Goal: Task Accomplishment & Management: Complete application form

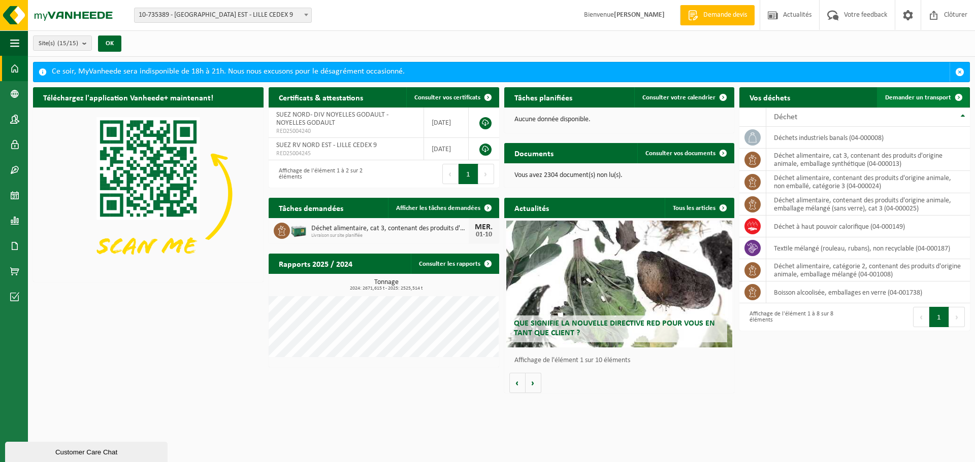
click at [908, 96] on span "Demander un transport" at bounding box center [918, 97] width 66 height 7
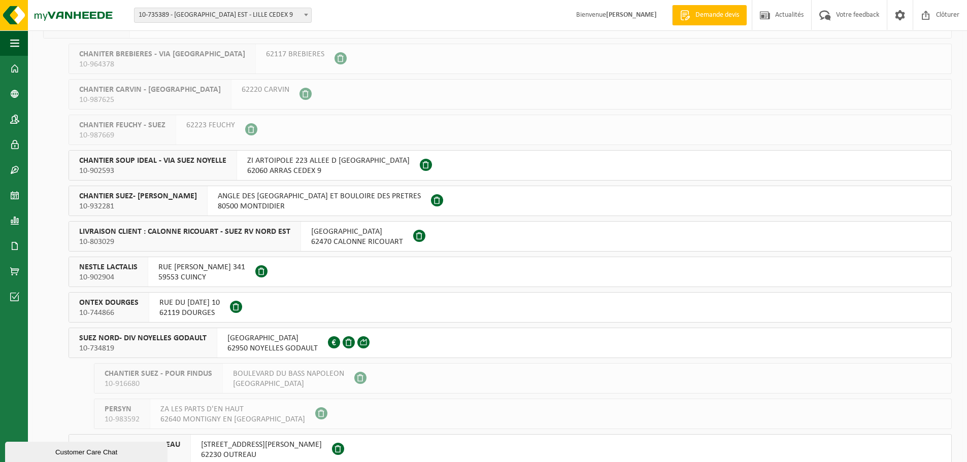
scroll to position [152, 0]
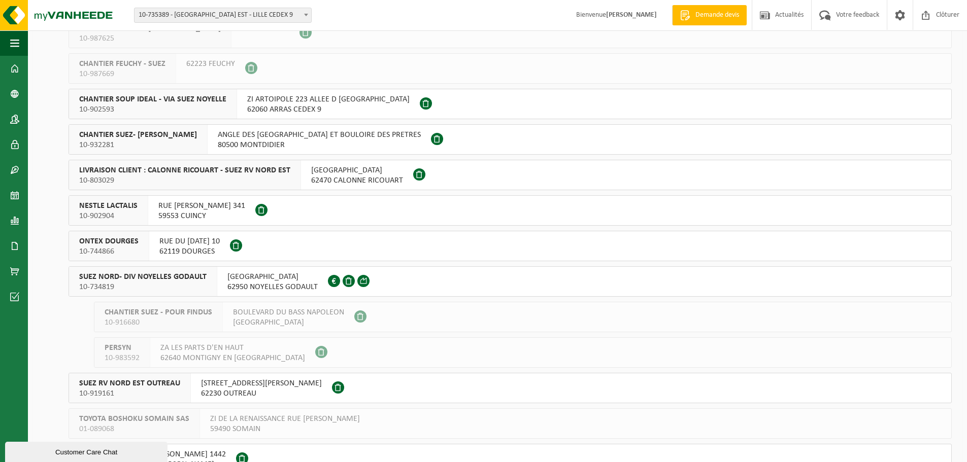
click at [133, 243] on span "ONTEX DOURGES" at bounding box center [108, 242] width 59 height 10
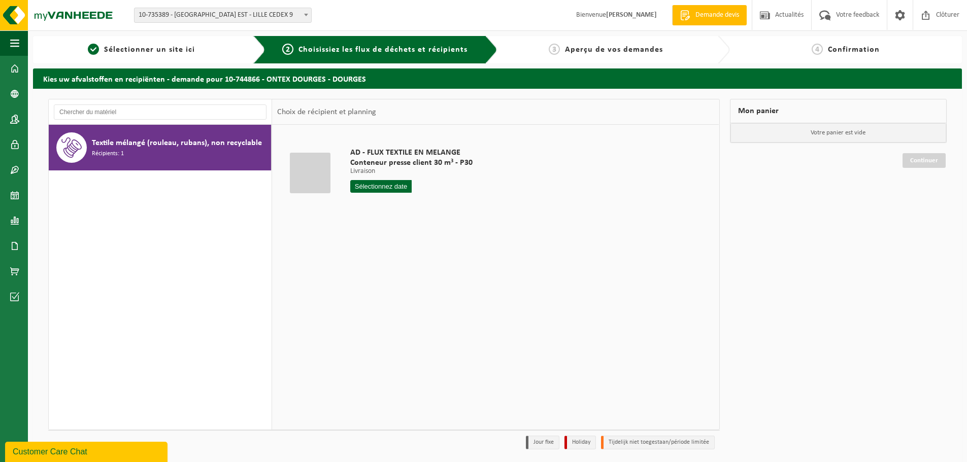
click at [380, 186] on input "text" at bounding box center [380, 186] width 61 height 13
click at [462, 209] on icon at bounding box center [465, 210] width 16 height 16
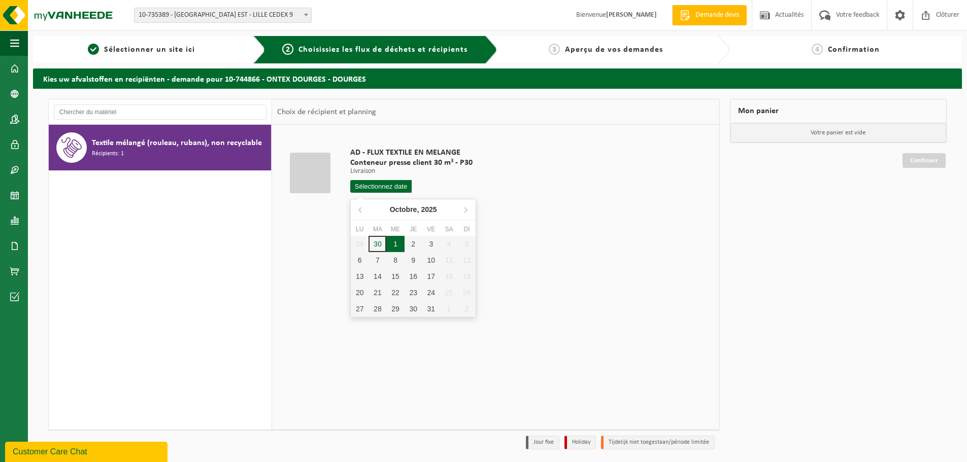
click at [390, 238] on div "1" at bounding box center [395, 244] width 18 height 16
type input "à partir de 2025-10-01"
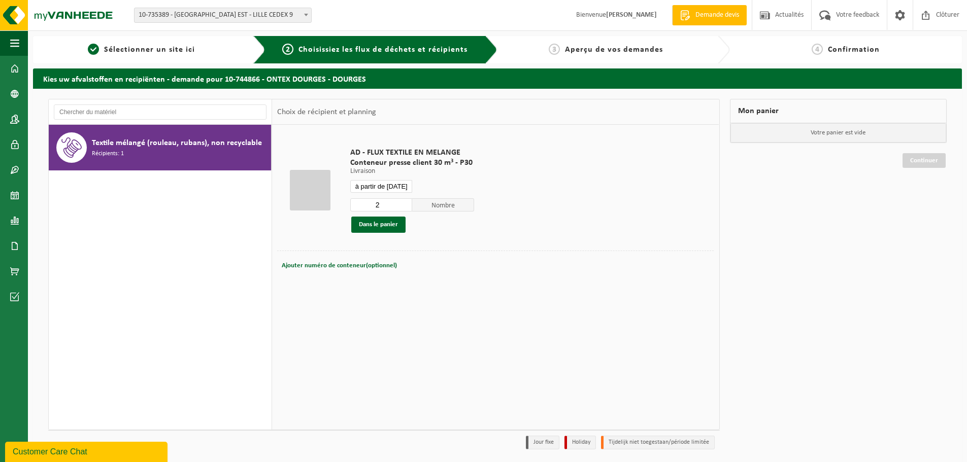
type input "2"
click at [404, 204] on input "2" at bounding box center [381, 204] width 62 height 13
click at [375, 223] on button "Dans le panier" at bounding box center [378, 225] width 54 height 16
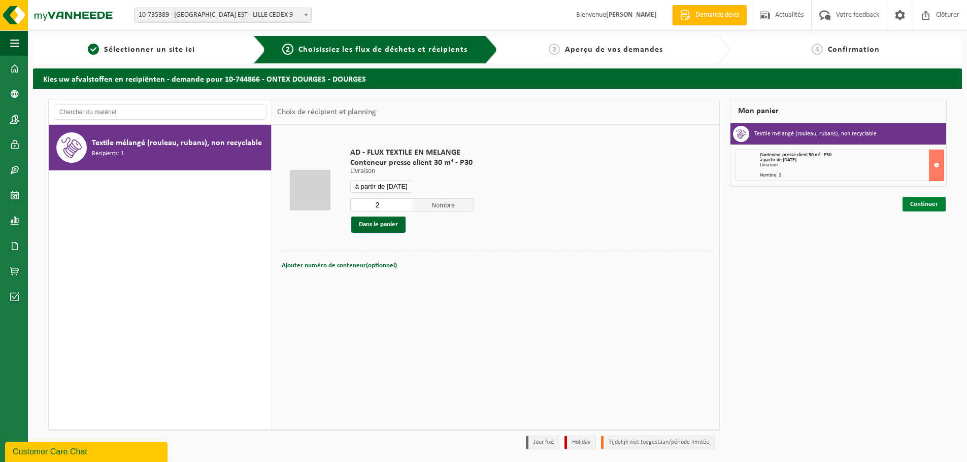
click at [929, 204] on link "Continuer" at bounding box center [924, 204] width 43 height 15
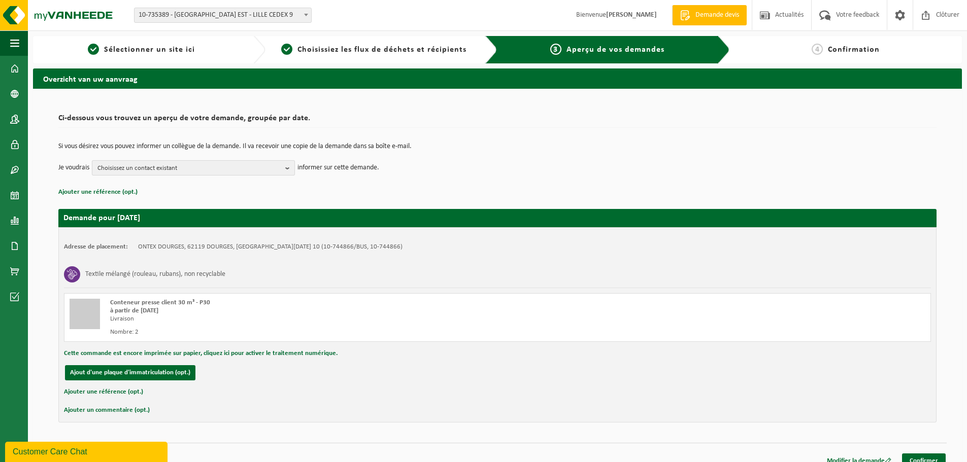
click at [144, 167] on span "Choisissez un contact existant" at bounding box center [189, 168] width 184 height 15
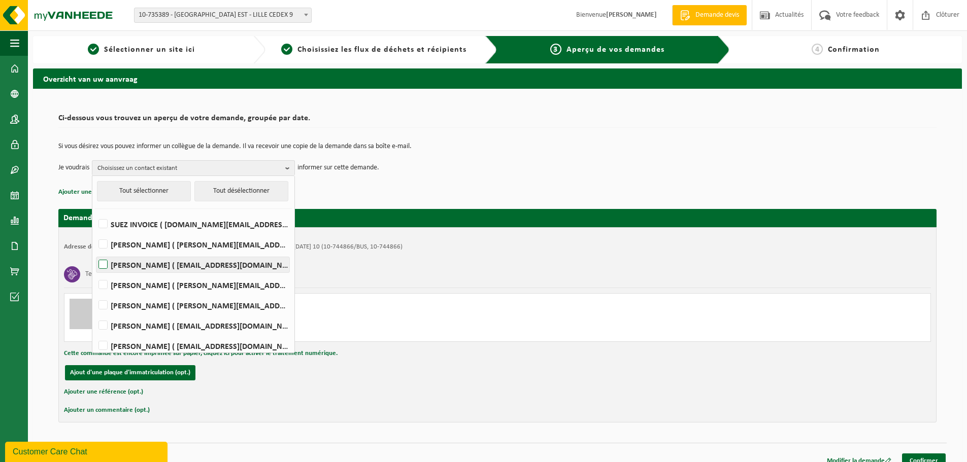
click at [174, 264] on label "LORRY BRICE ( lorry.brice@suez.com )" at bounding box center [192, 264] width 193 height 15
click at [95, 252] on input "LORRY BRICE ( lorry.brice@suez.com )" at bounding box center [94, 252] width 1 height 1
checkbox input "true"
click at [356, 254] on div "Adresse de placement: ONTEX DOURGES, 62119 DOURGES, RUE DU 8 MAI 1945 10 (10-74…" at bounding box center [497, 324] width 878 height 195
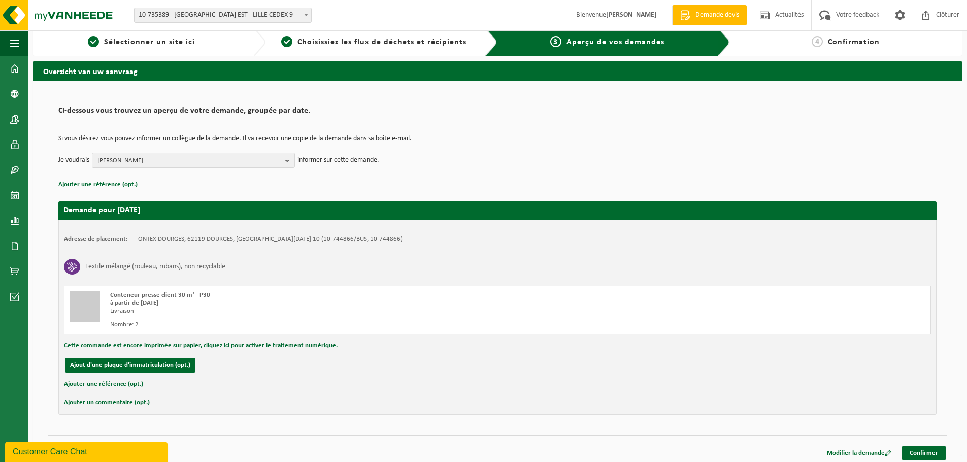
scroll to position [12, 0]
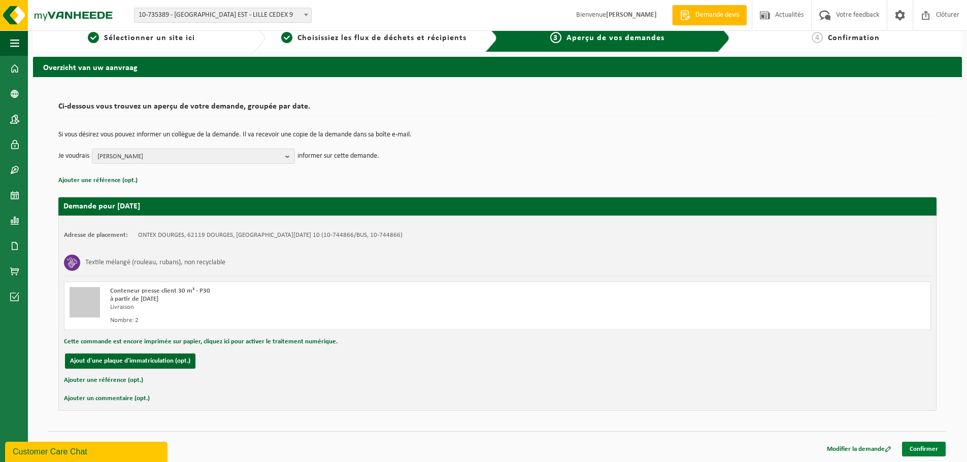
click at [930, 448] on link "Confirmer" at bounding box center [924, 449] width 44 height 15
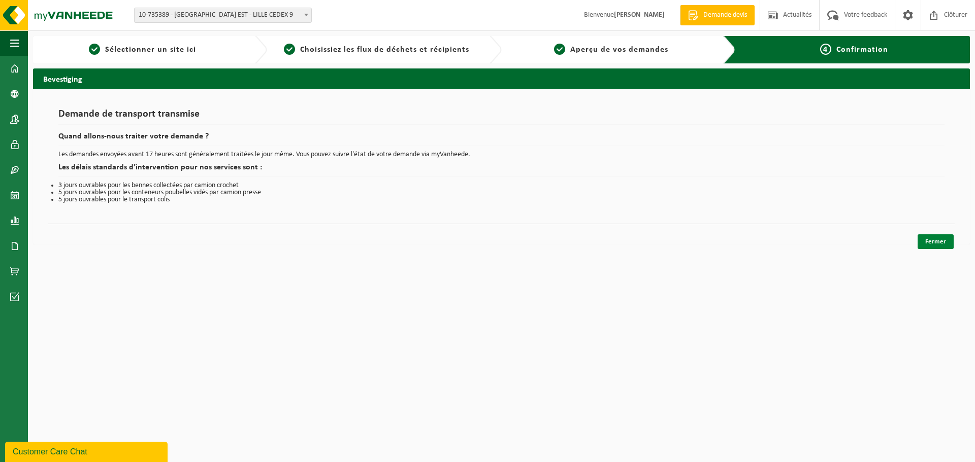
click at [936, 244] on link "Fermer" at bounding box center [935, 242] width 36 height 15
